Goal: Task Accomplishment & Management: Use online tool/utility

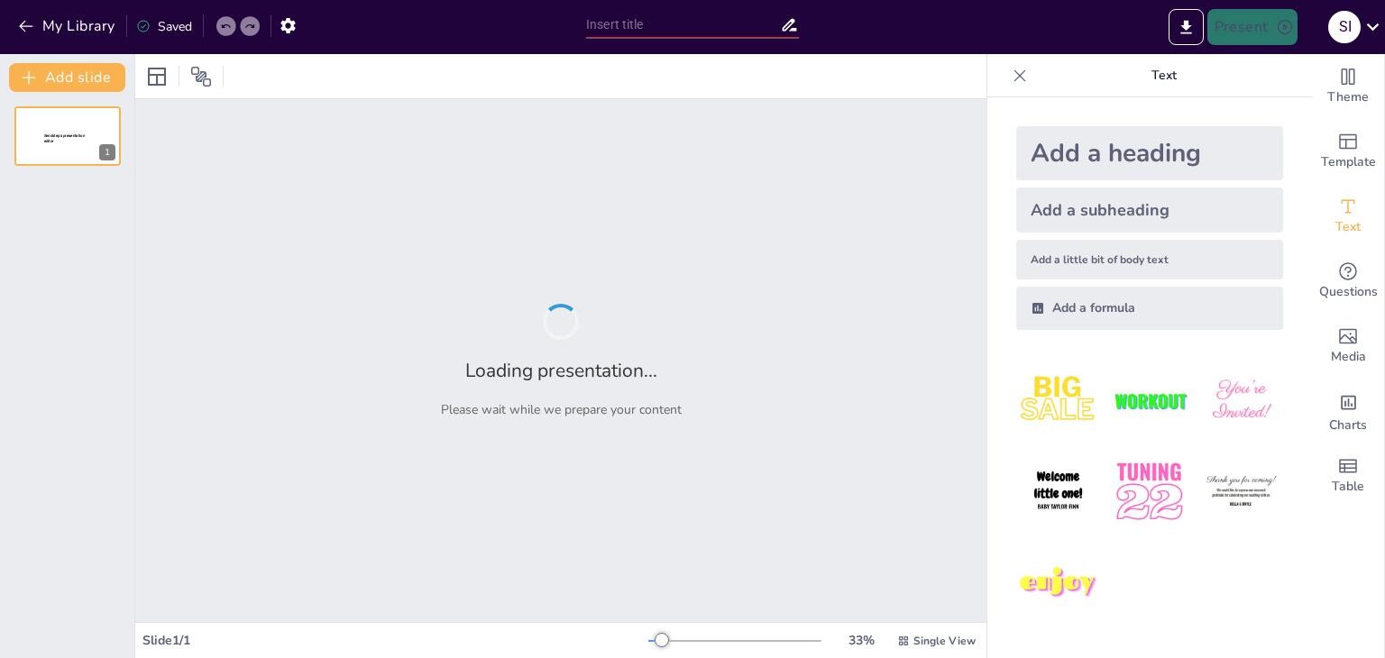
type input "Технологічний процес виготовлення фотоформ у поліграфії"
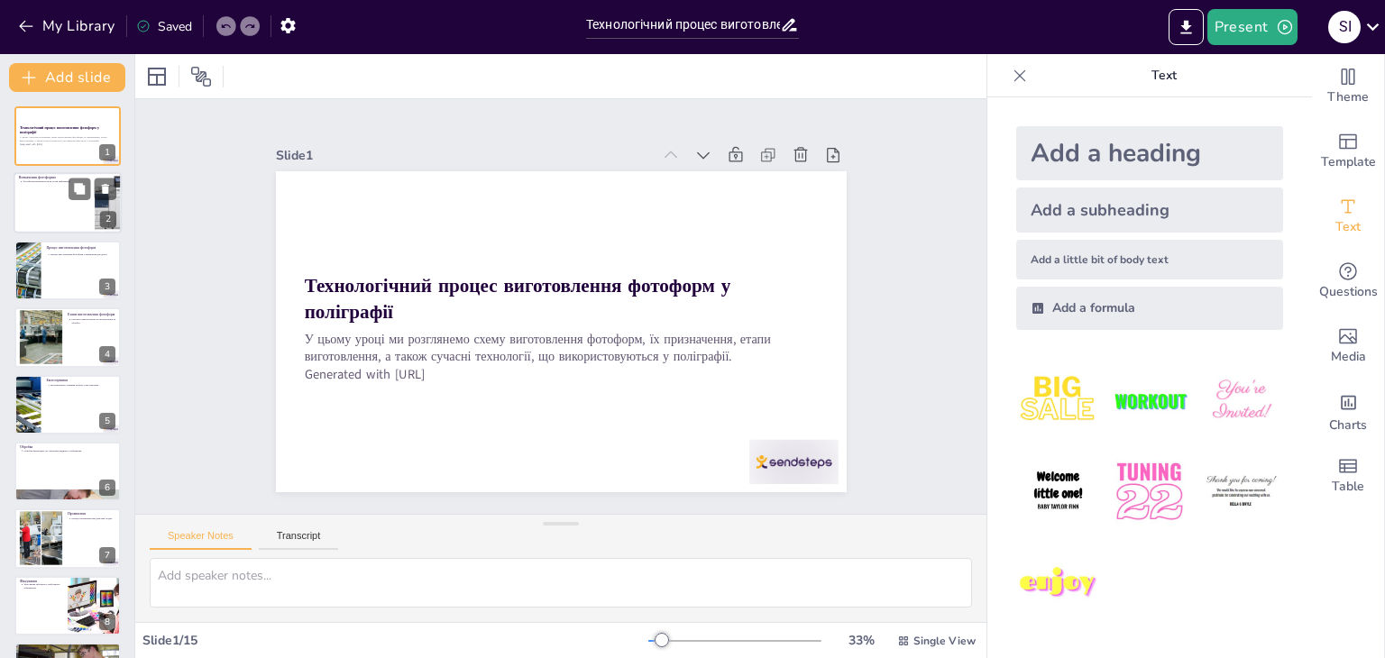
click at [68, 226] on div at bounding box center [68, 203] width 108 height 61
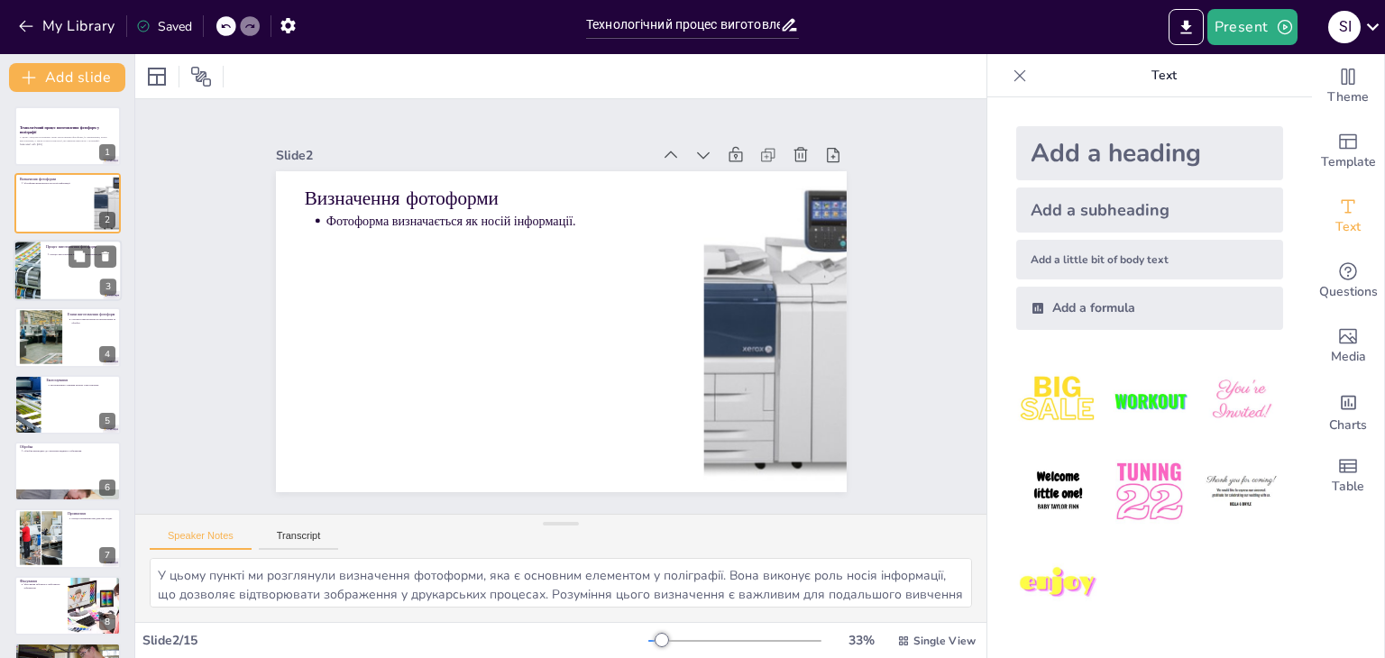
click at [69, 256] on div at bounding box center [93, 256] width 48 height 22
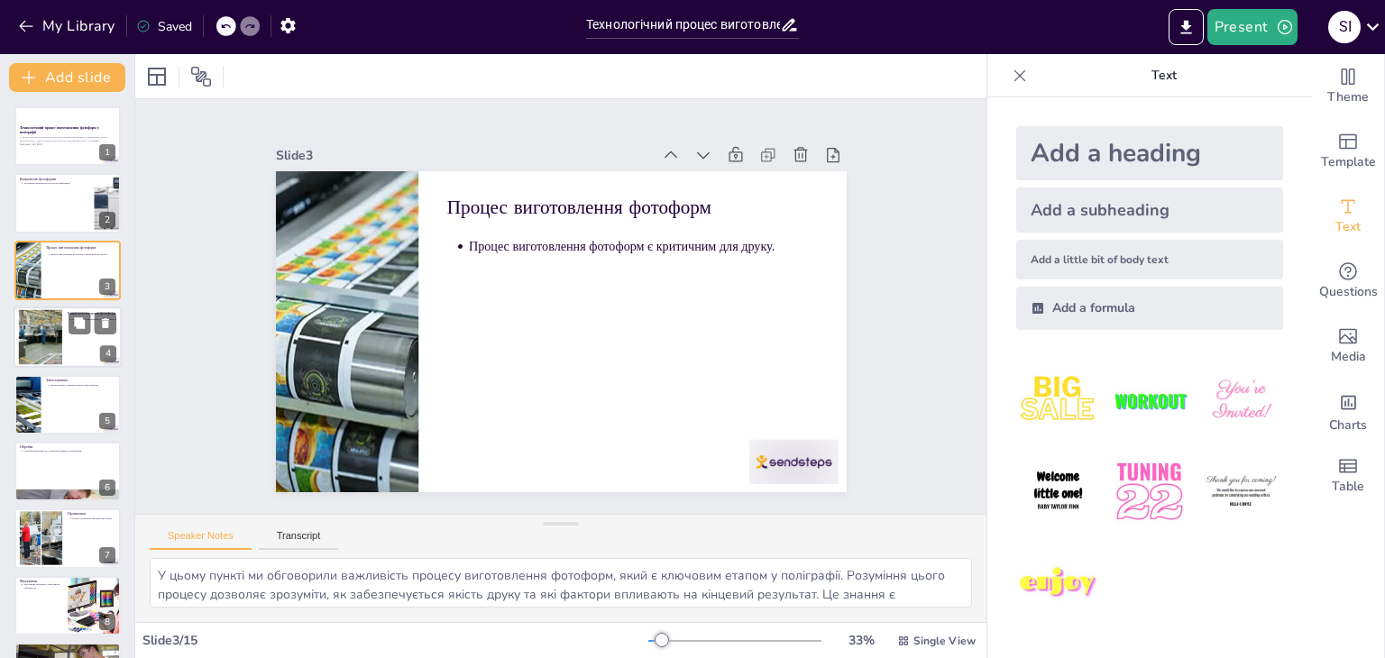
click at [65, 325] on div at bounding box center [68, 336] width 108 height 61
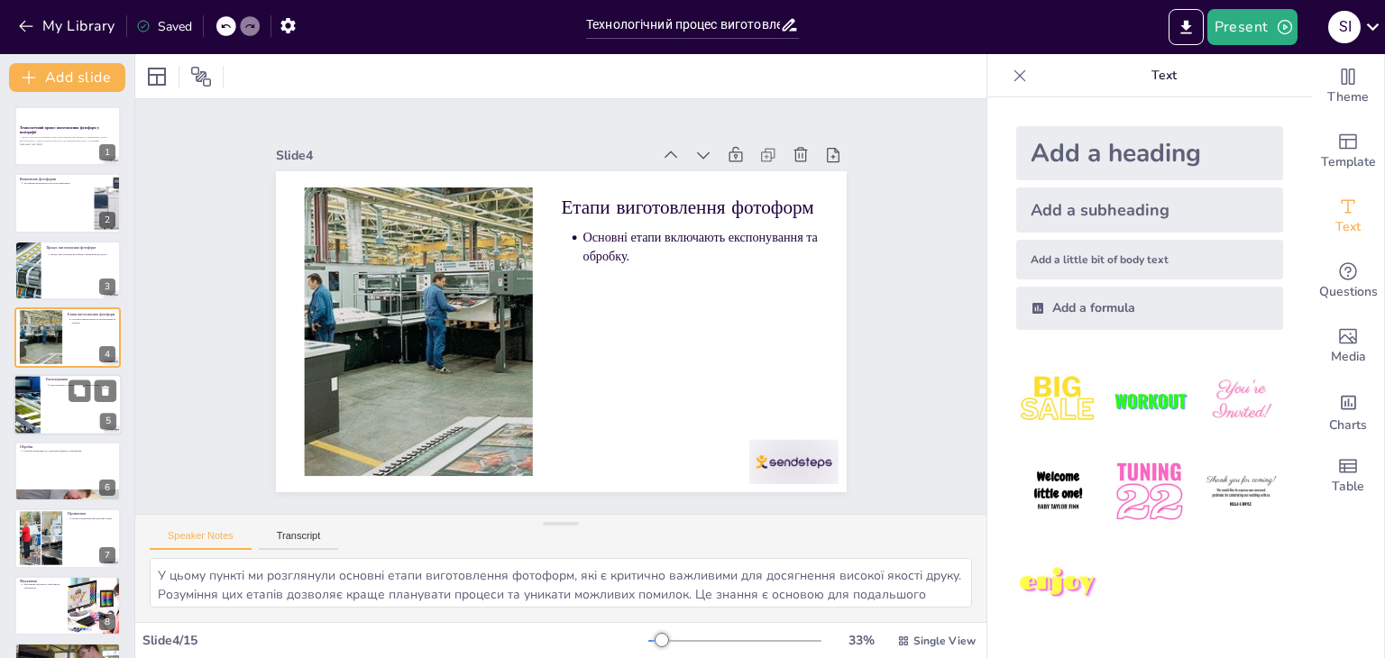
click at [59, 397] on div at bounding box center [68, 404] width 108 height 61
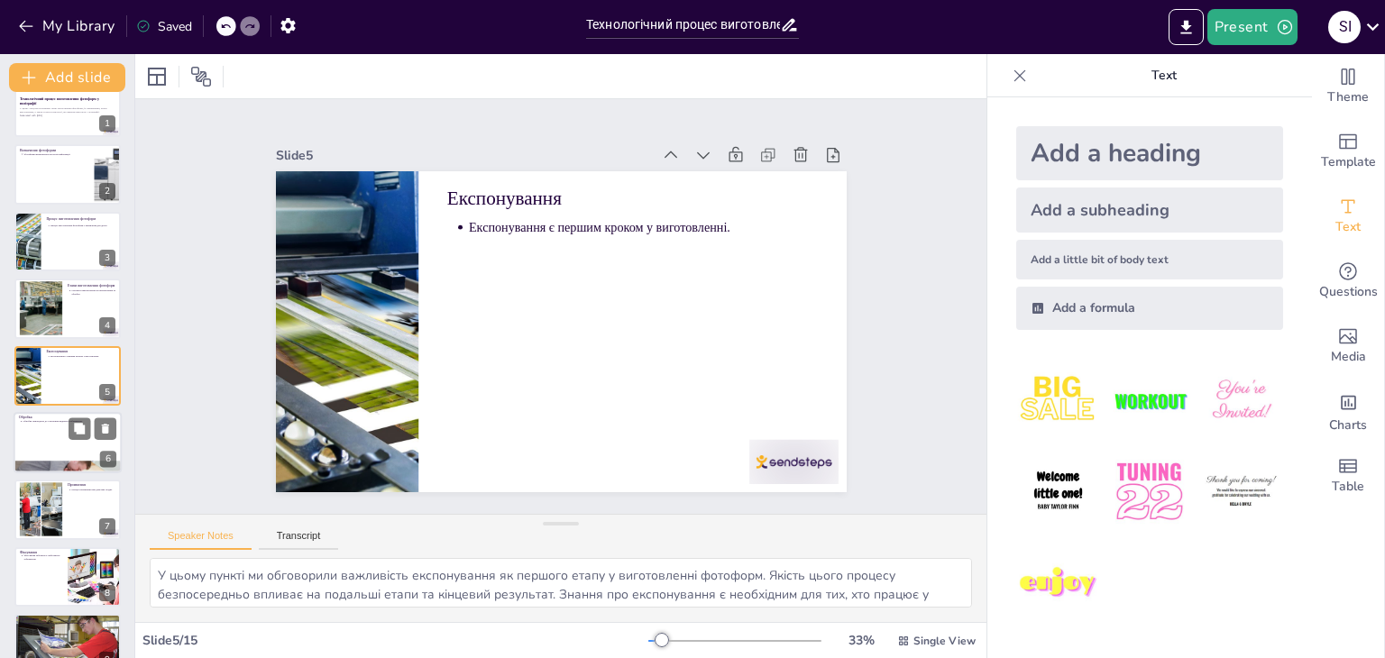
click at [68, 442] on div at bounding box center [68, 442] width 108 height 61
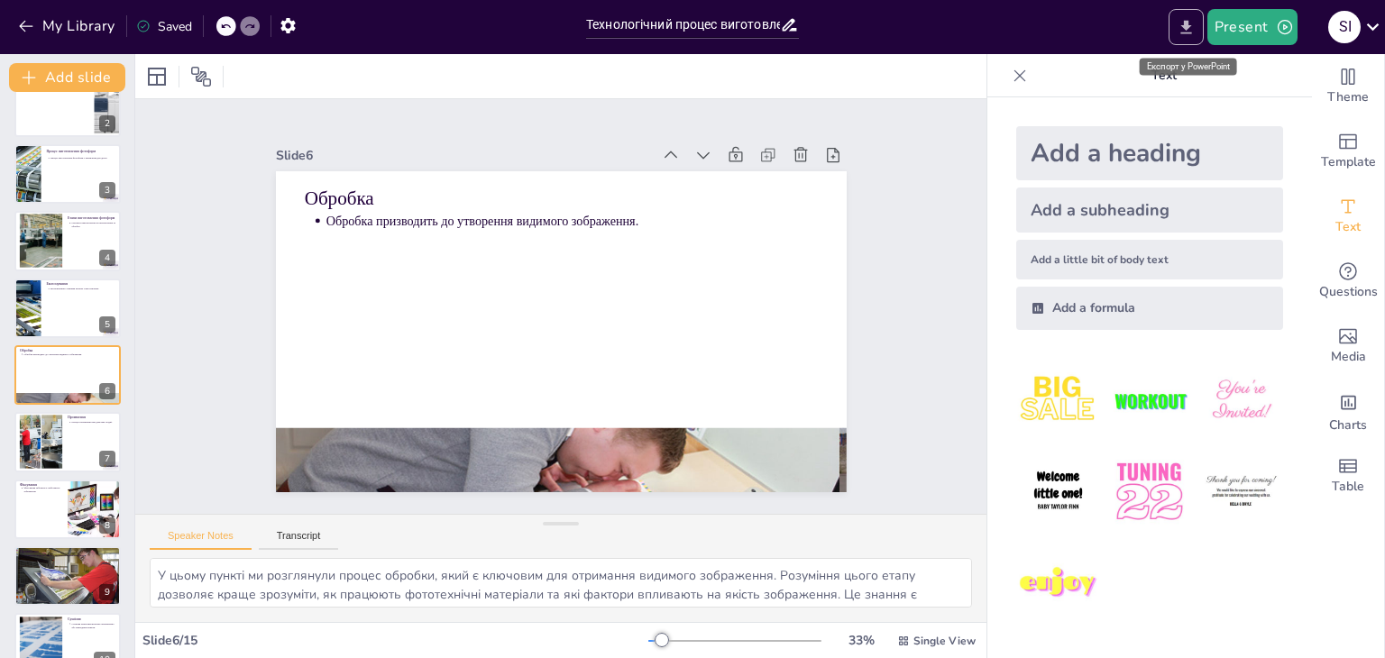
click at [1188, 25] on icon "Export to PowerPoint" at bounding box center [1185, 27] width 11 height 14
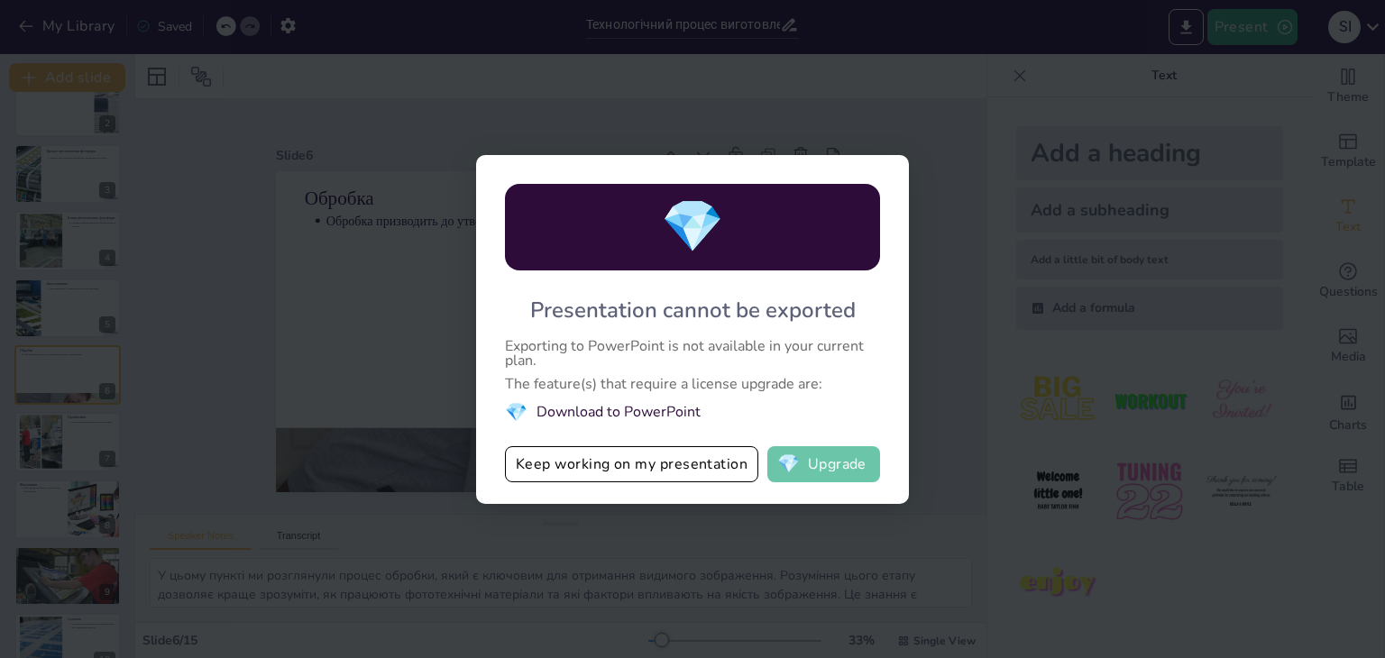
click at [837, 457] on button "💎 Upgrade" at bounding box center [823, 464] width 113 height 36
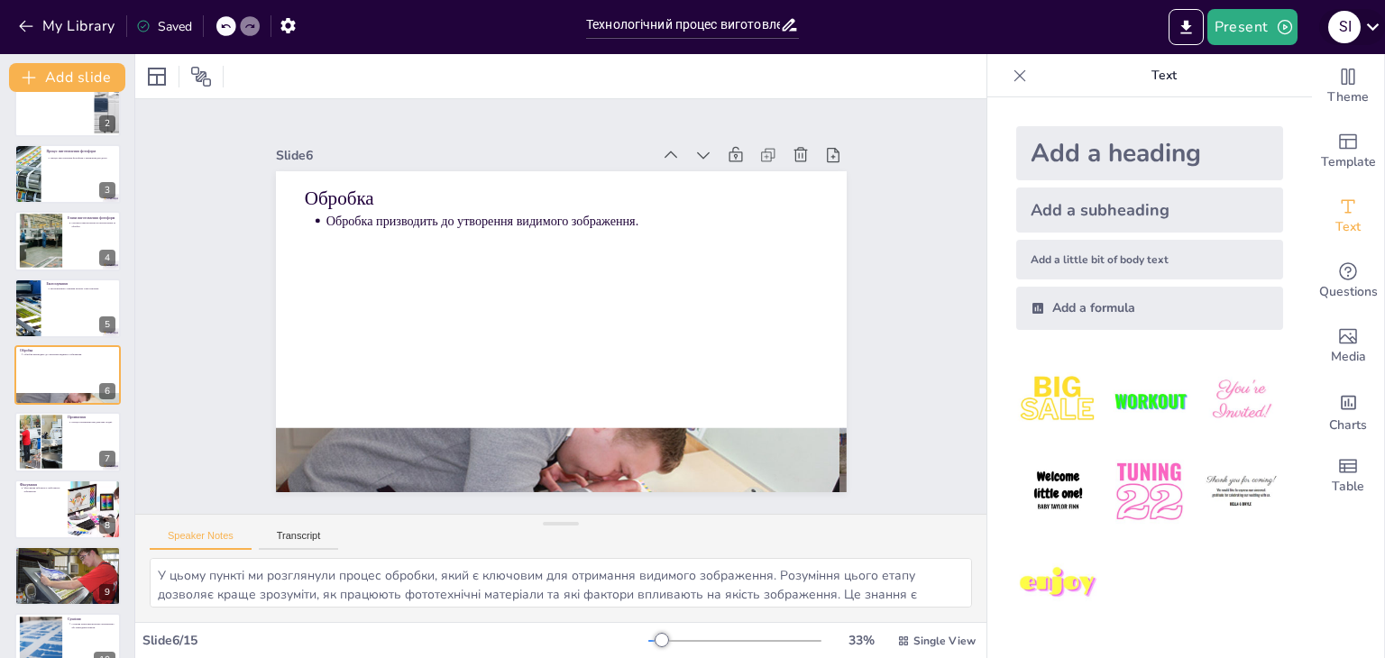
click at [1371, 23] on icon at bounding box center [1372, 26] width 24 height 24
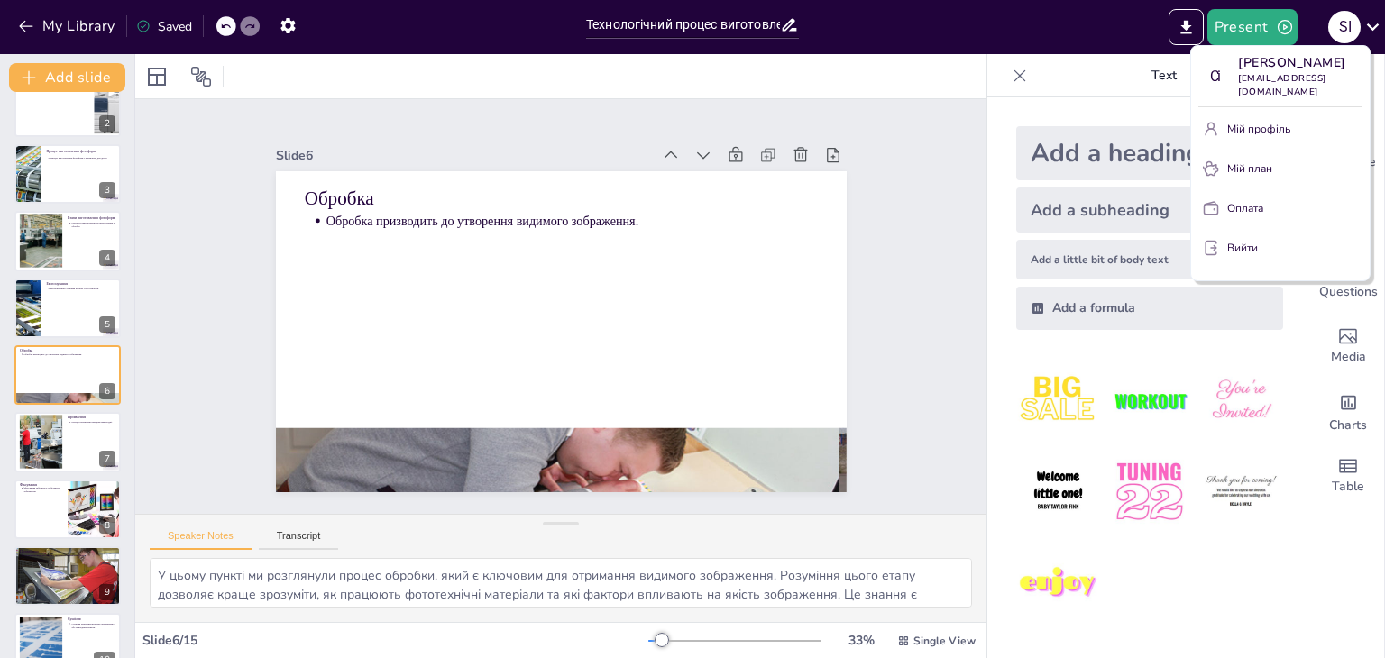
click at [180, 232] on div at bounding box center [692, 329] width 1385 height 658
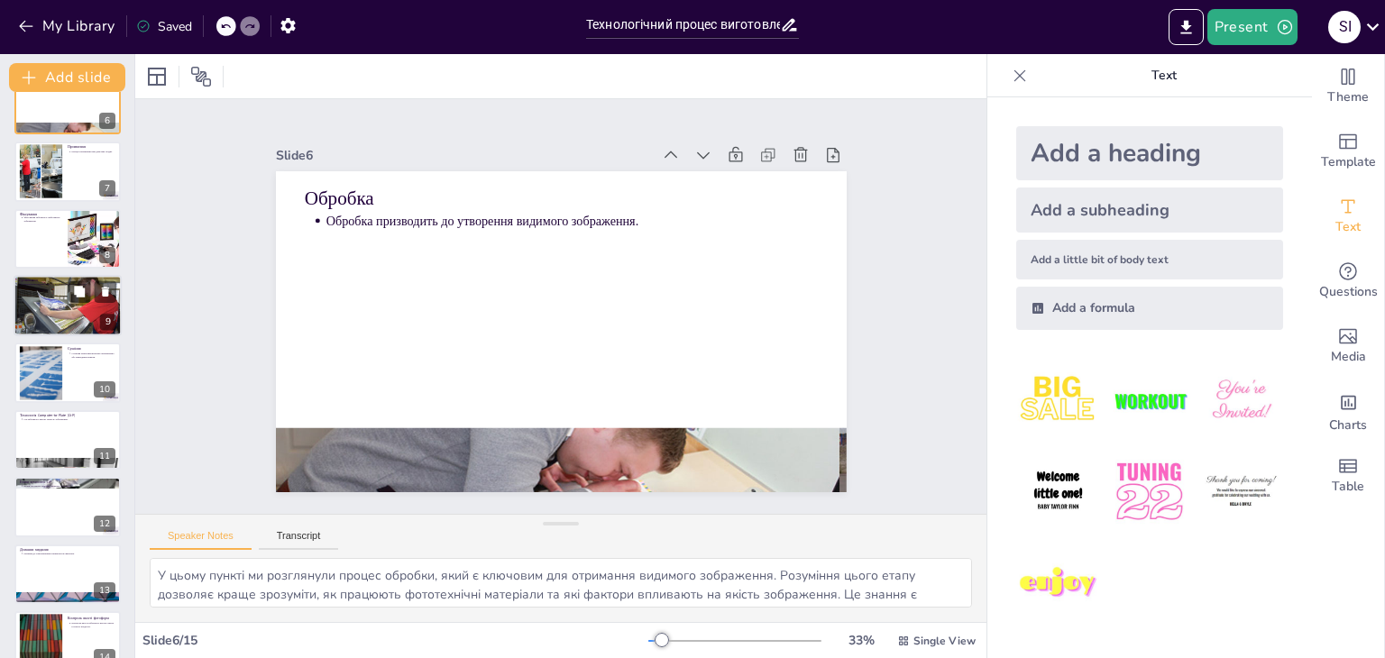
click at [60, 306] on div at bounding box center [68, 306] width 108 height 72
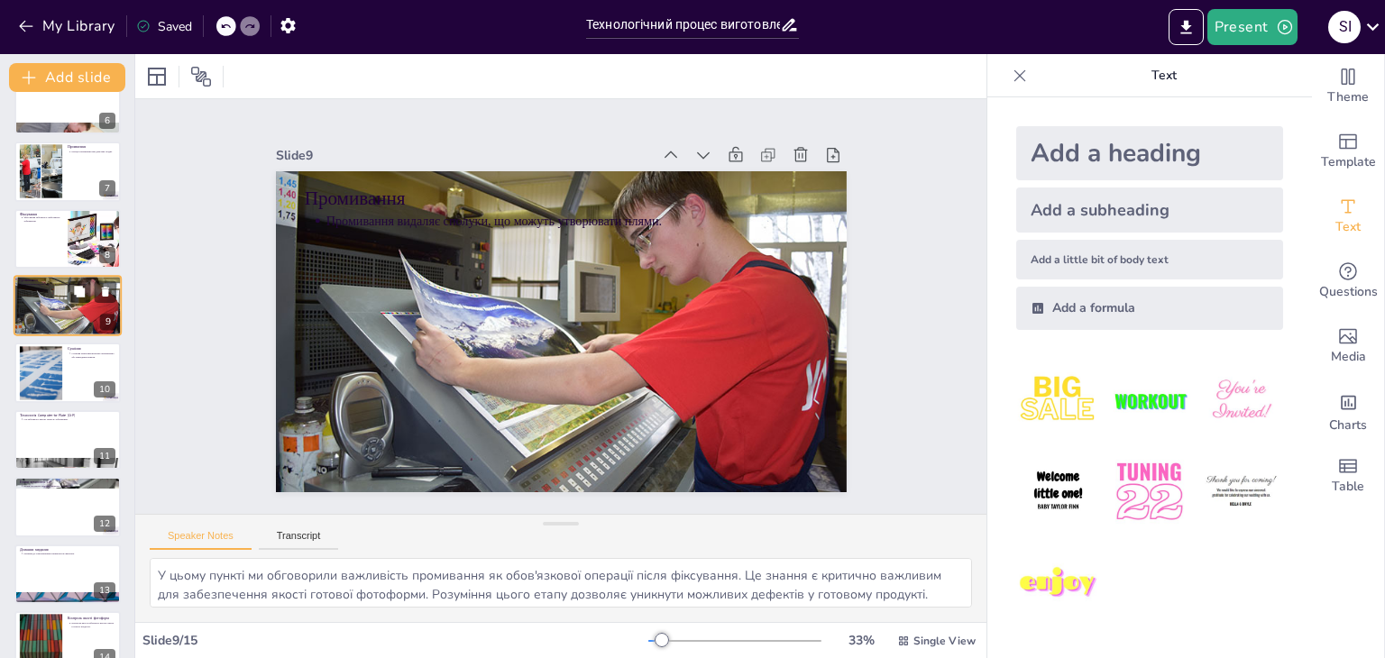
scroll to position [297, 0]
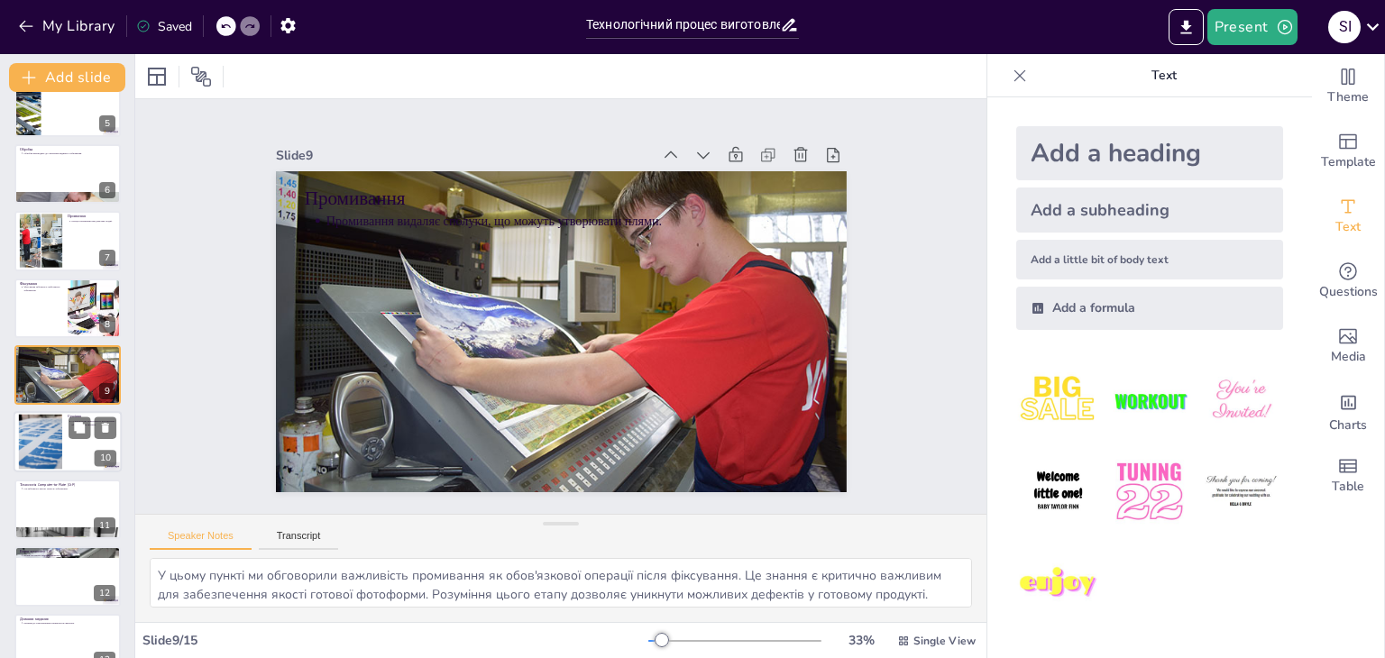
click at [72, 462] on div at bounding box center [68, 442] width 108 height 61
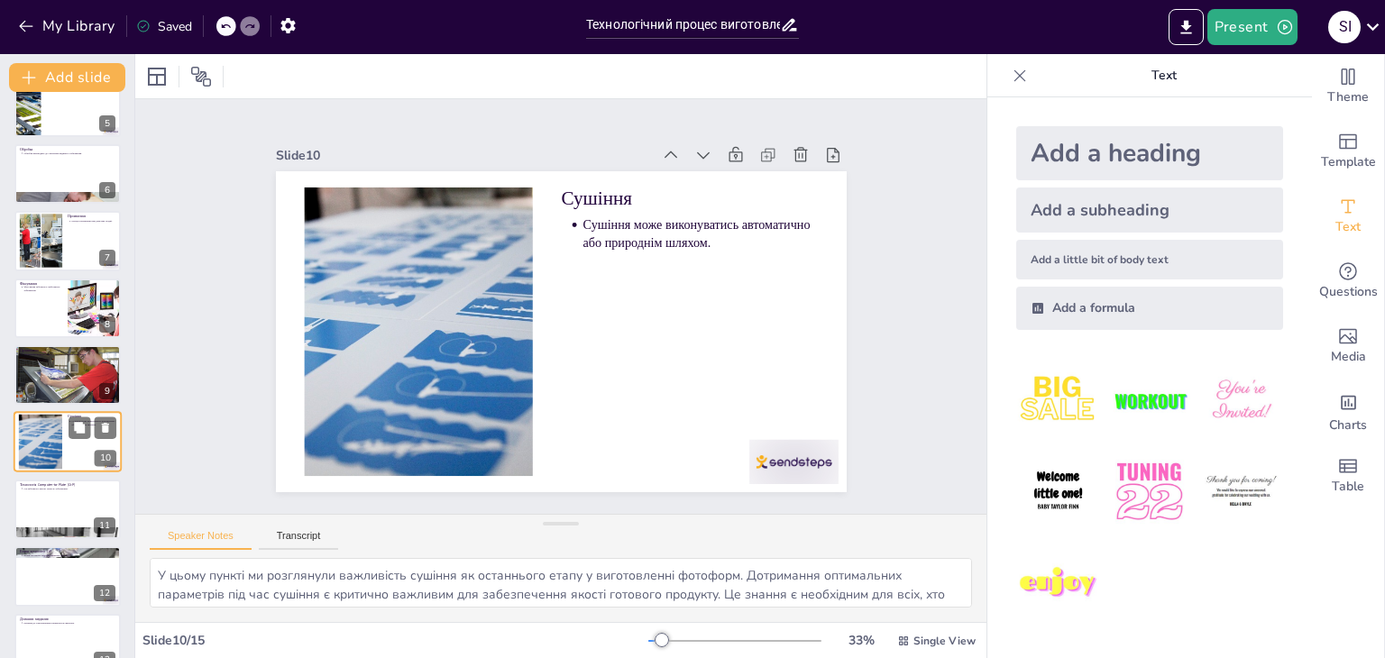
scroll to position [364, 0]
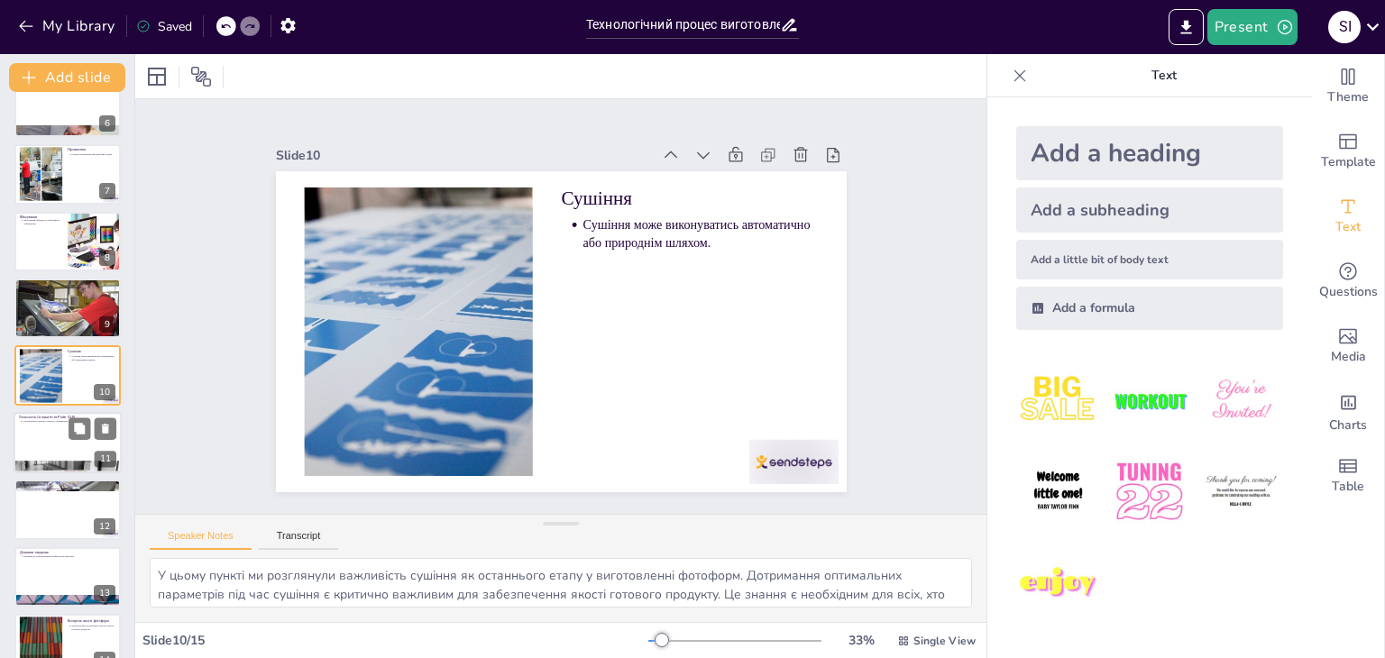
click at [56, 462] on div at bounding box center [68, 466] width 108 height 43
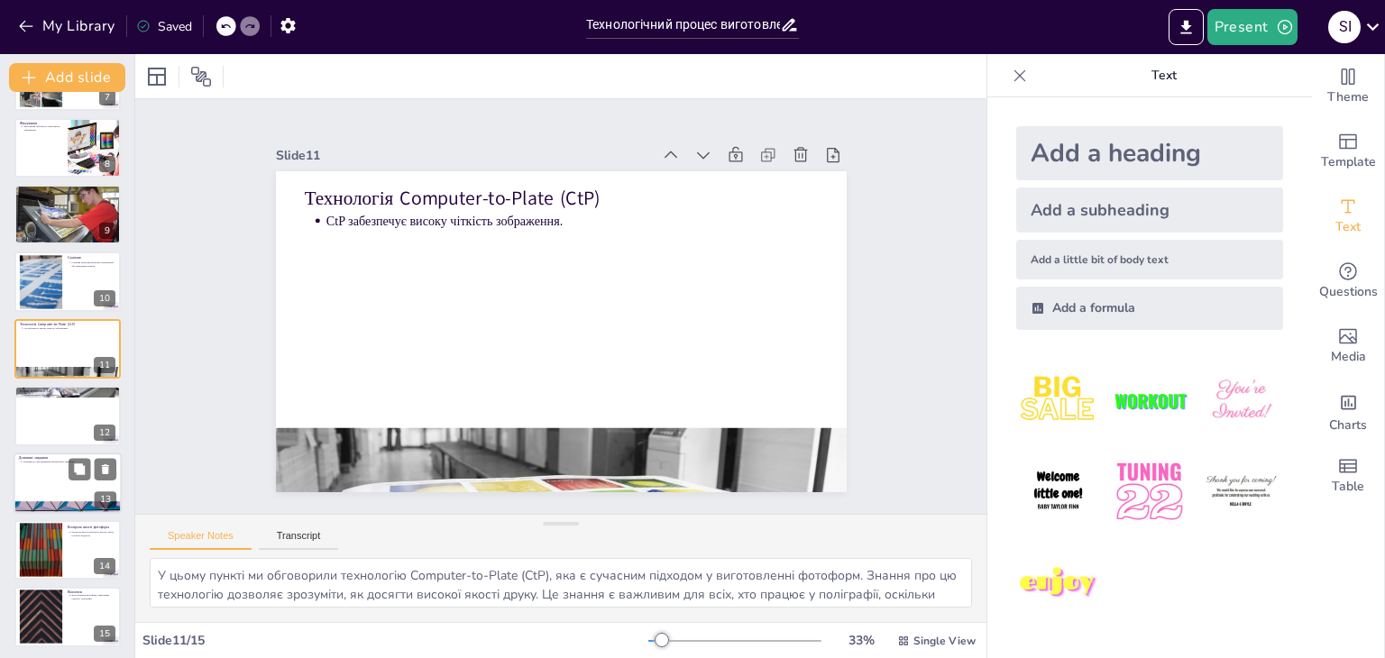
scroll to position [462, 0]
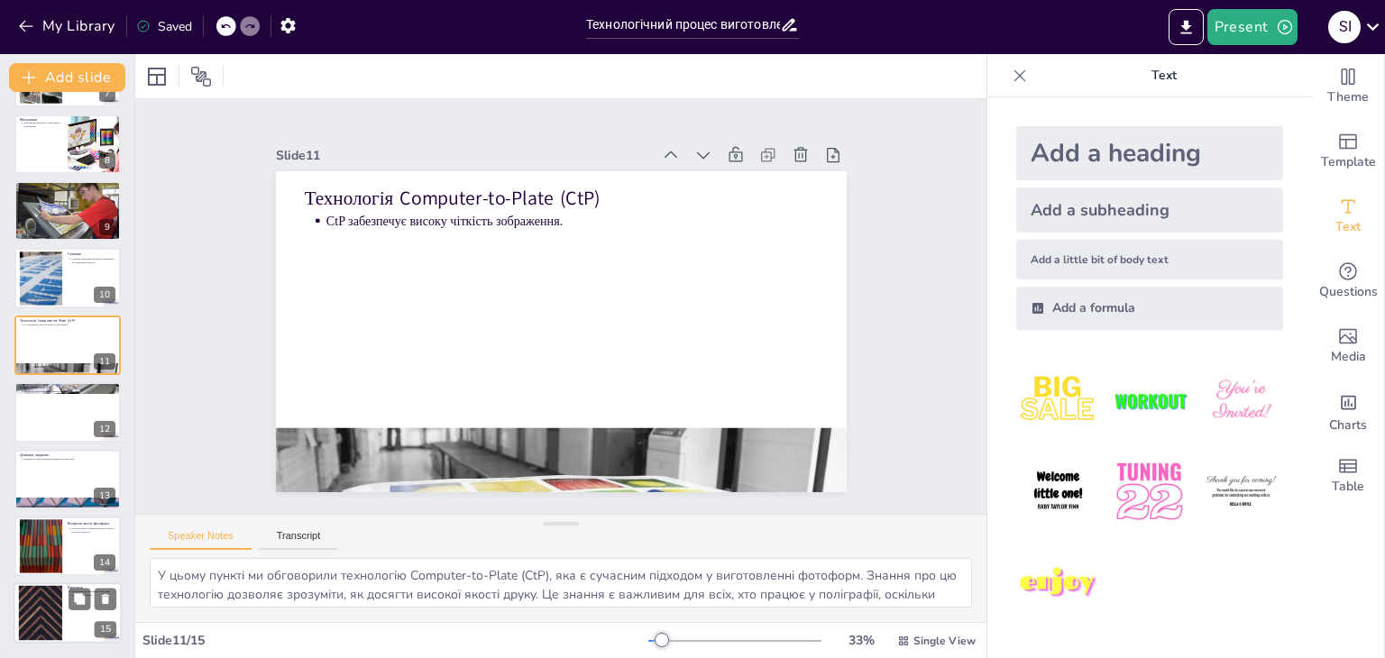
click at [43, 608] on div at bounding box center [40, 613] width 97 height 55
type textarea "У цьому пункті ми підсумували важливість виготовлення фотоформ у поліграфії. Це…"
